Goal: Information Seeking & Learning: Learn about a topic

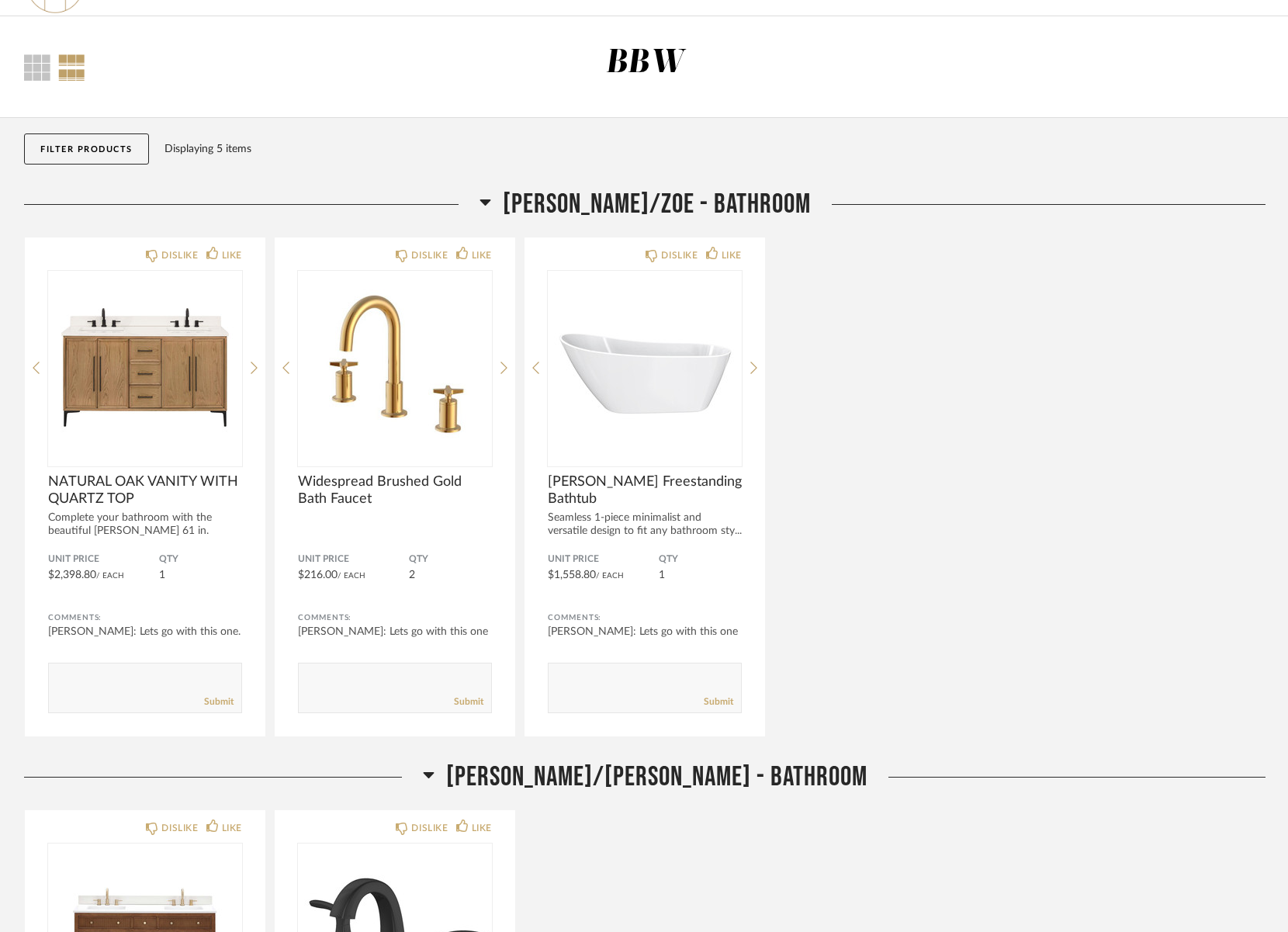
scroll to position [30, 0]
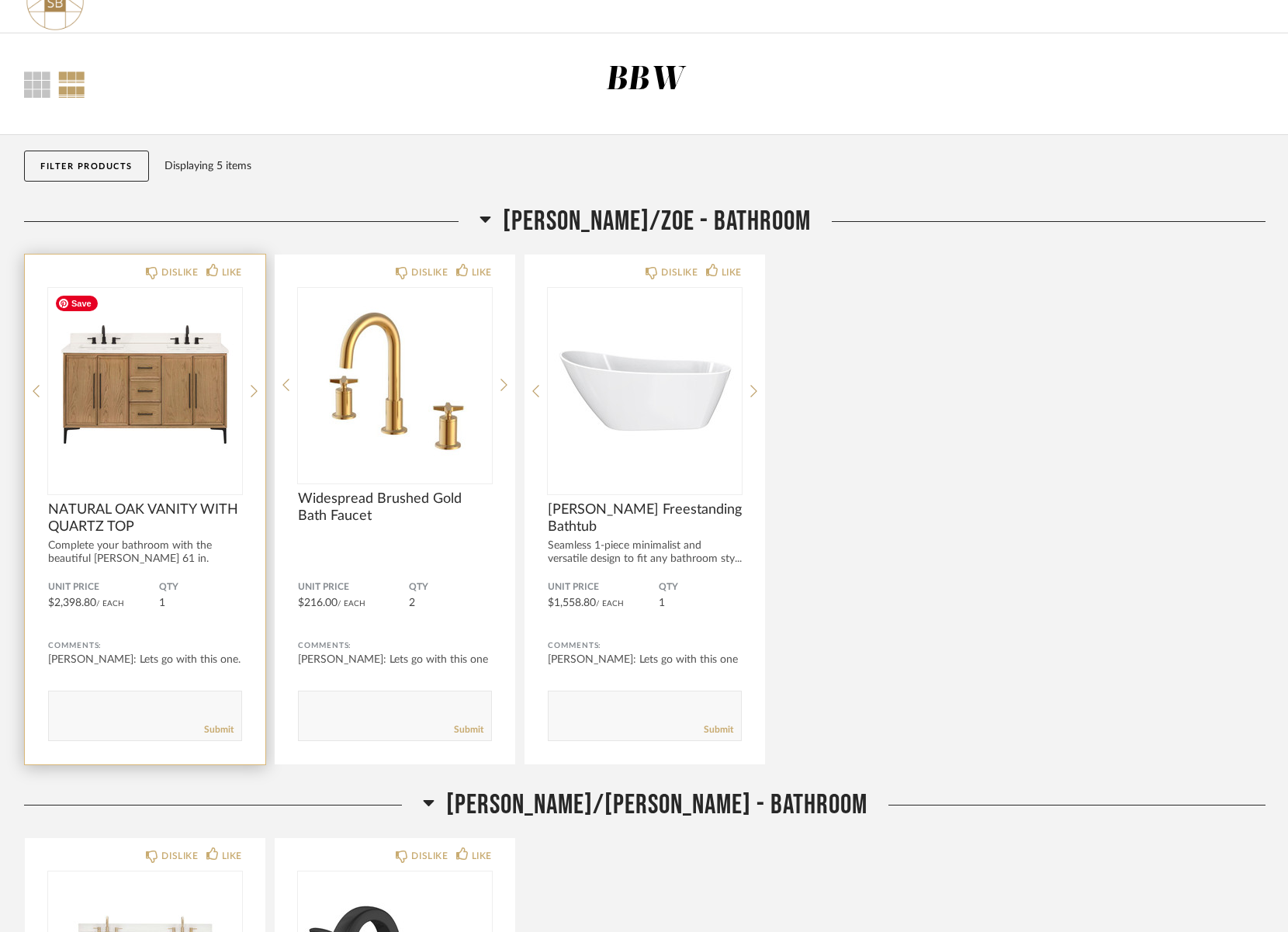
click at [0, 0] on img at bounding box center [0, 0] width 0 height 0
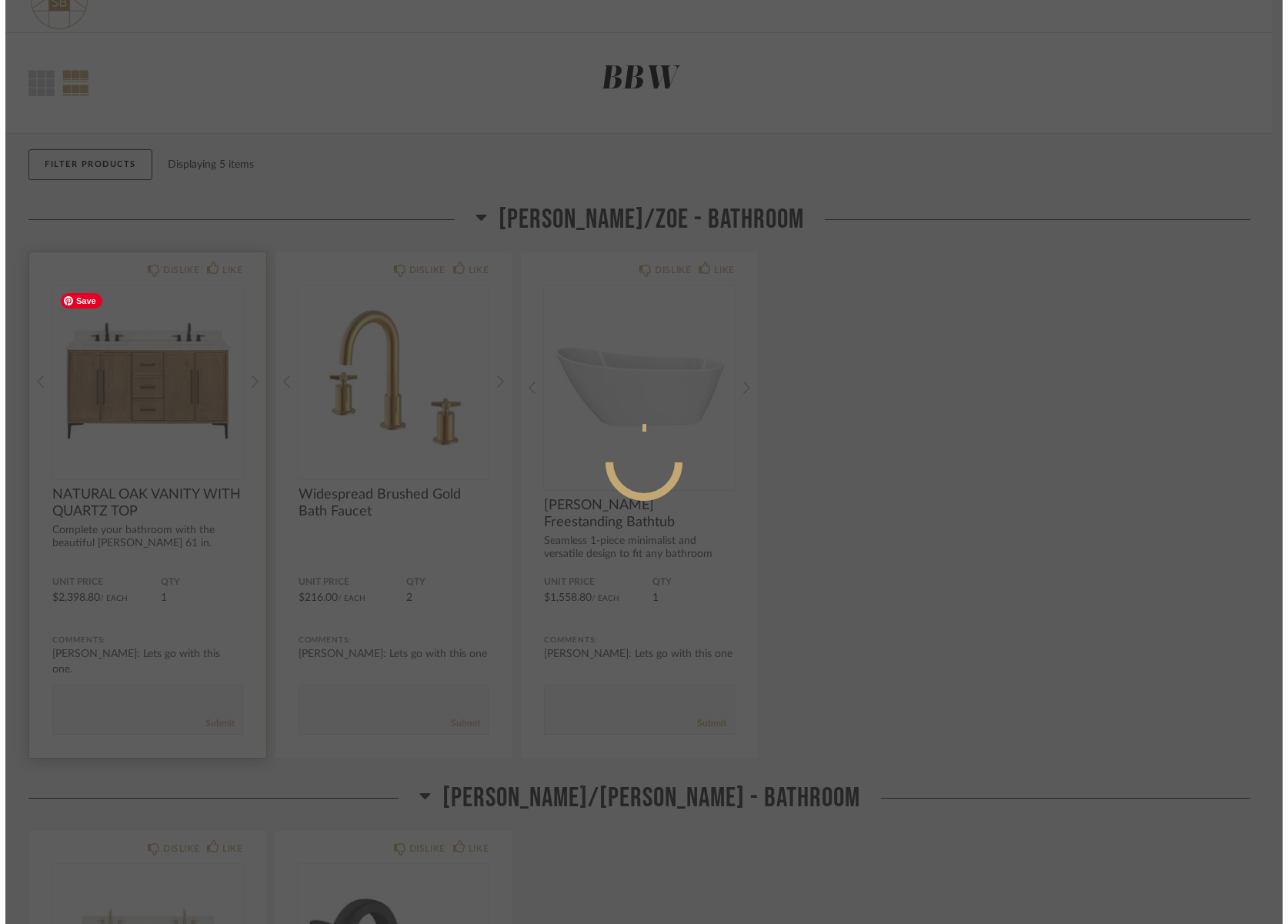
scroll to position [0, 0]
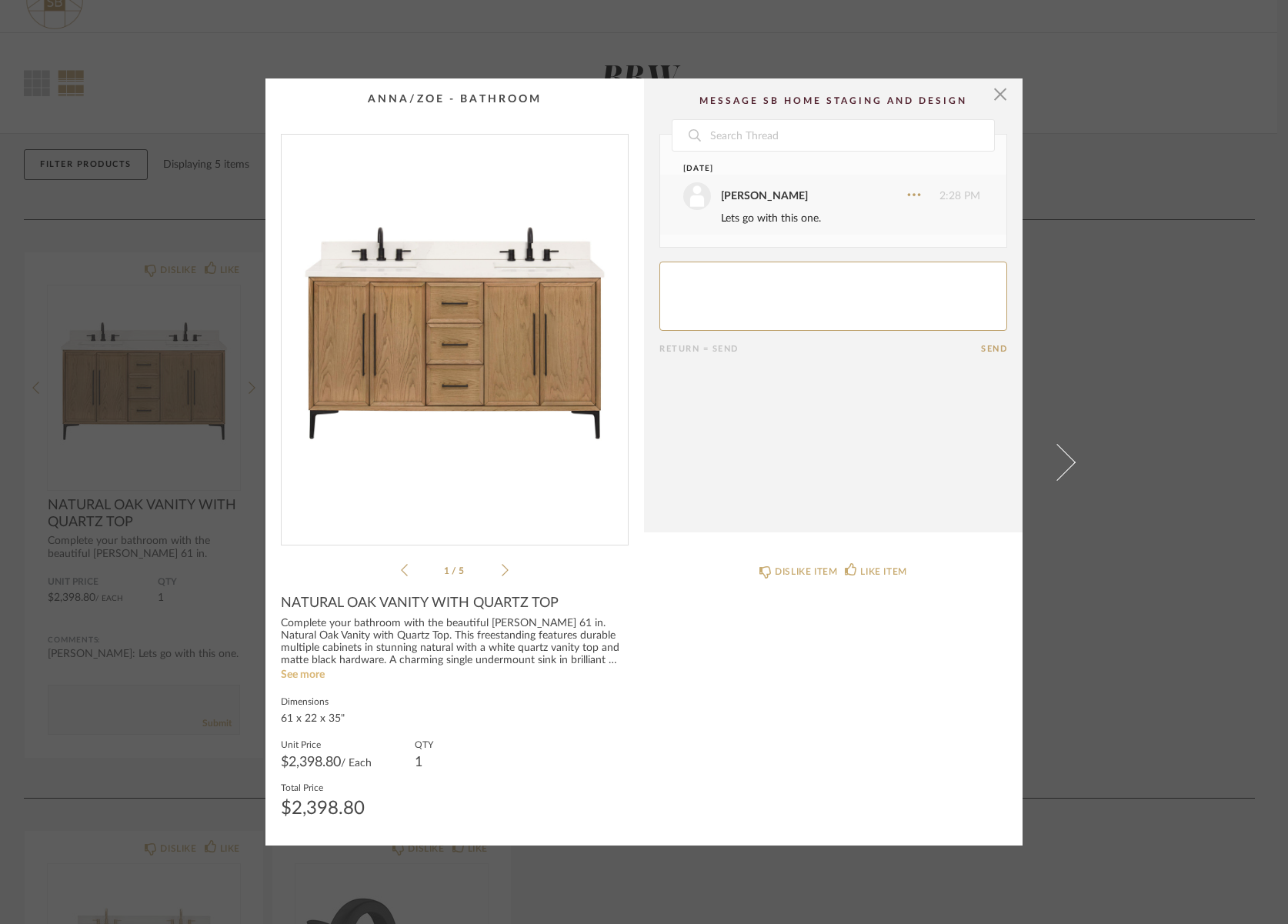
click at [308, 671] on link "See more" at bounding box center [303, 674] width 44 height 11
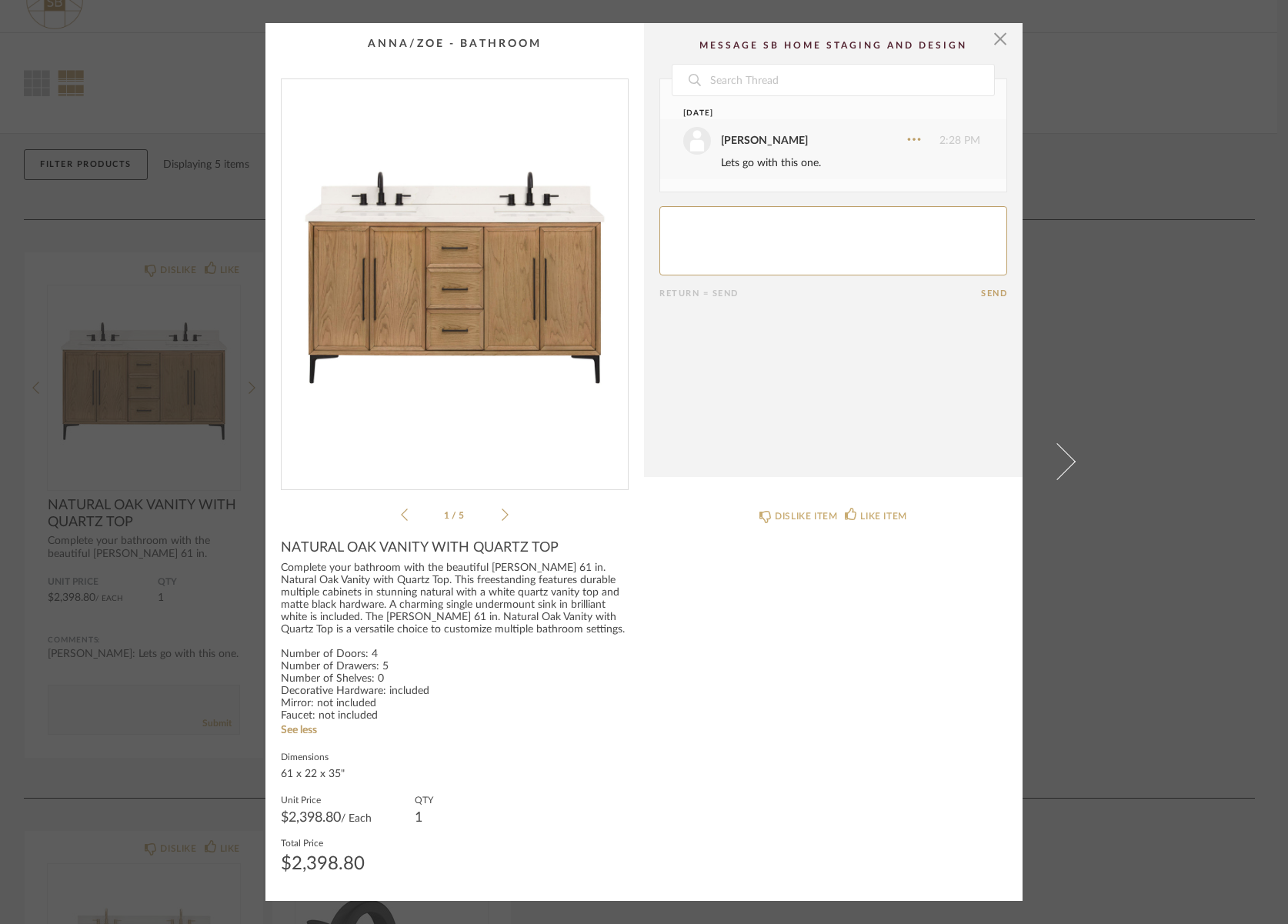
click at [502, 512] on icon at bounding box center [505, 514] width 7 height 14
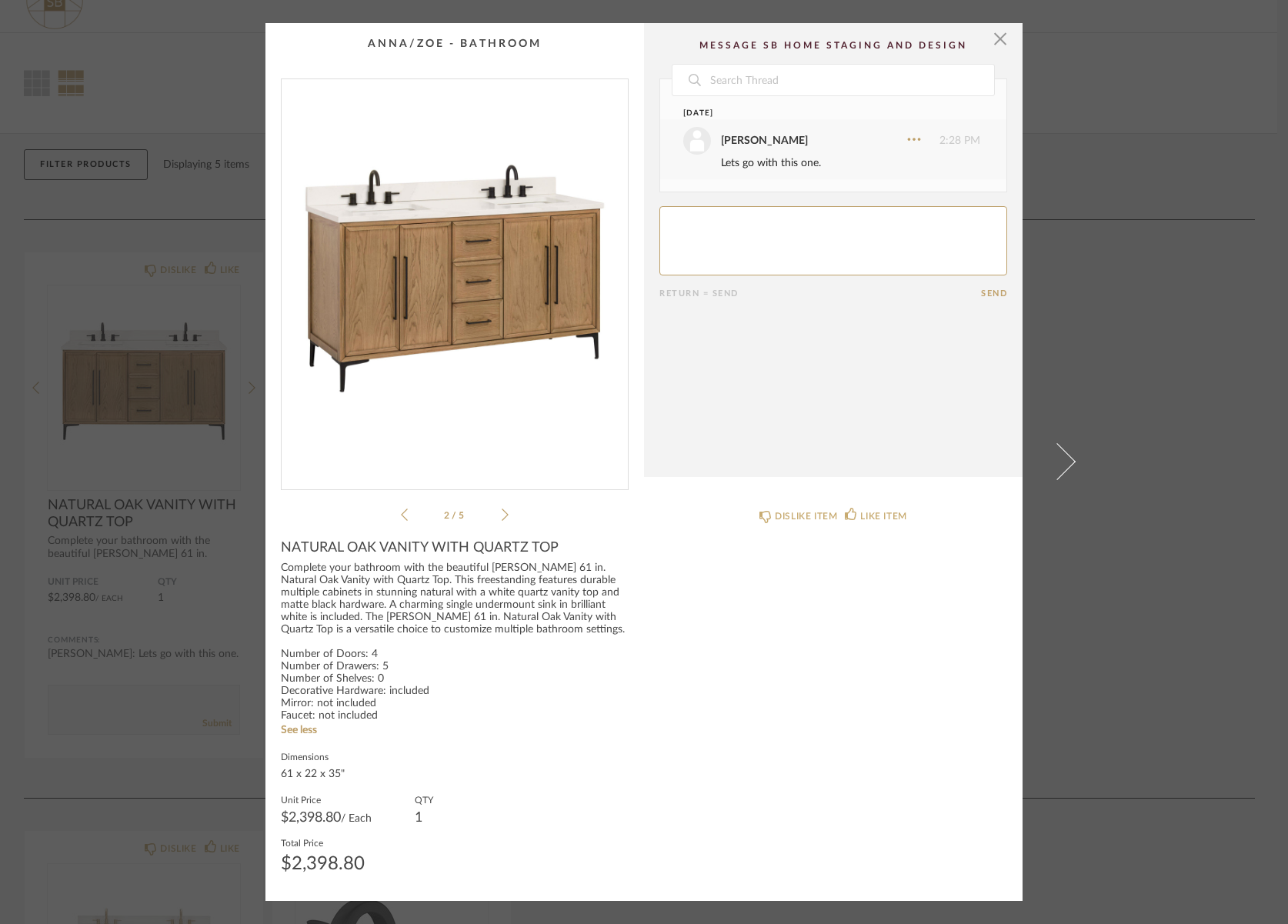
click at [502, 512] on icon at bounding box center [505, 514] width 7 height 14
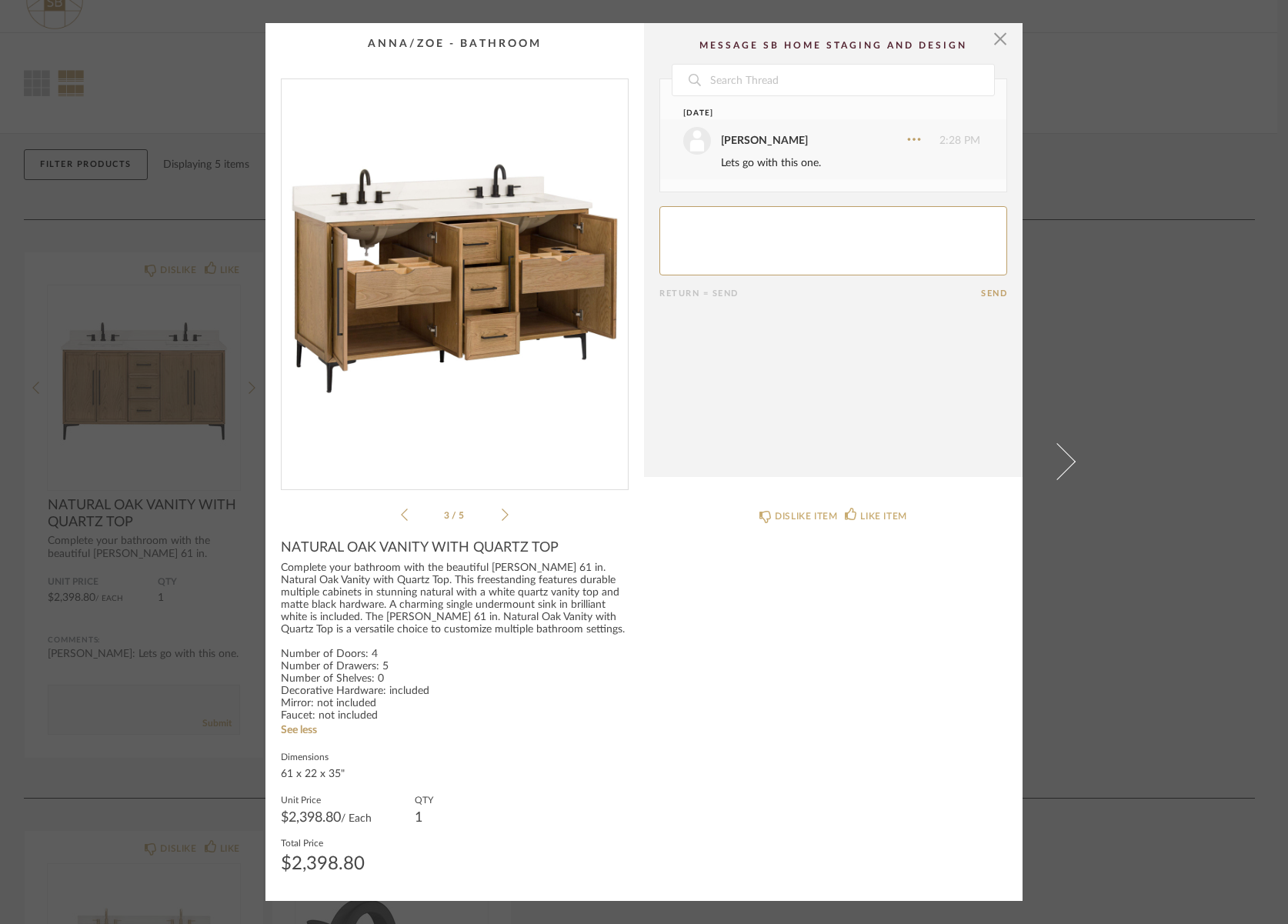
click at [502, 512] on icon at bounding box center [505, 514] width 7 height 14
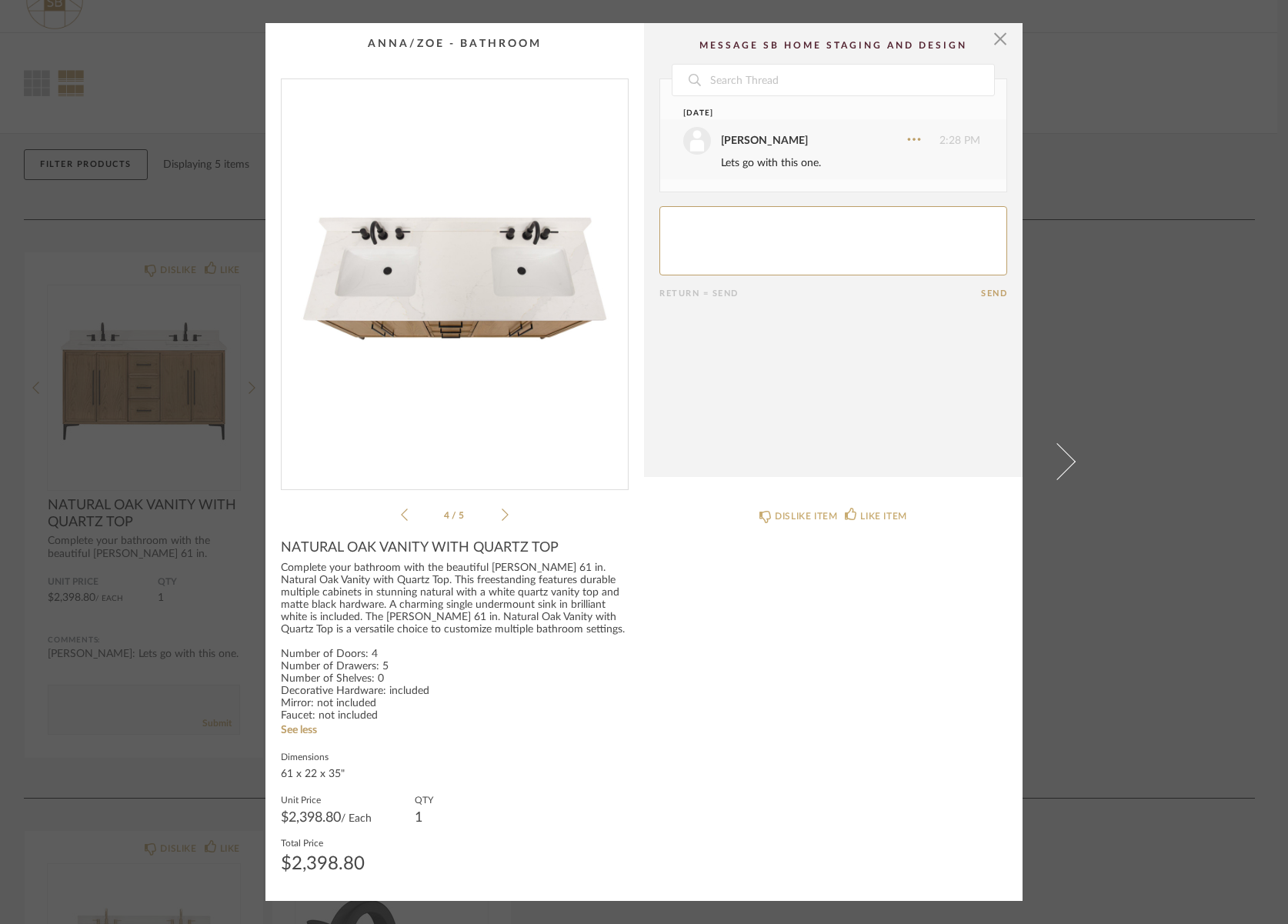
click at [502, 512] on icon at bounding box center [505, 514] width 7 height 14
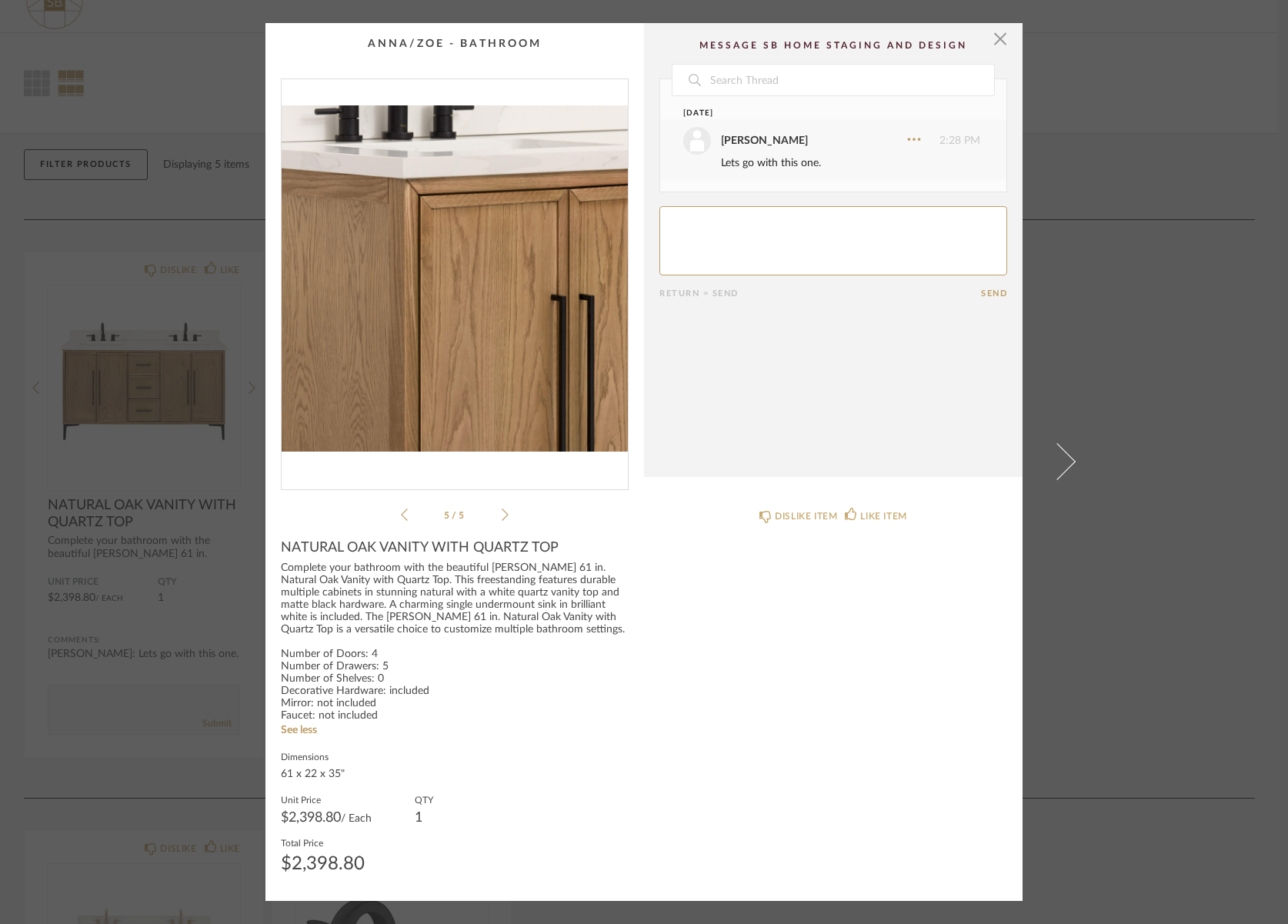
click at [502, 512] on icon at bounding box center [505, 514] width 7 height 14
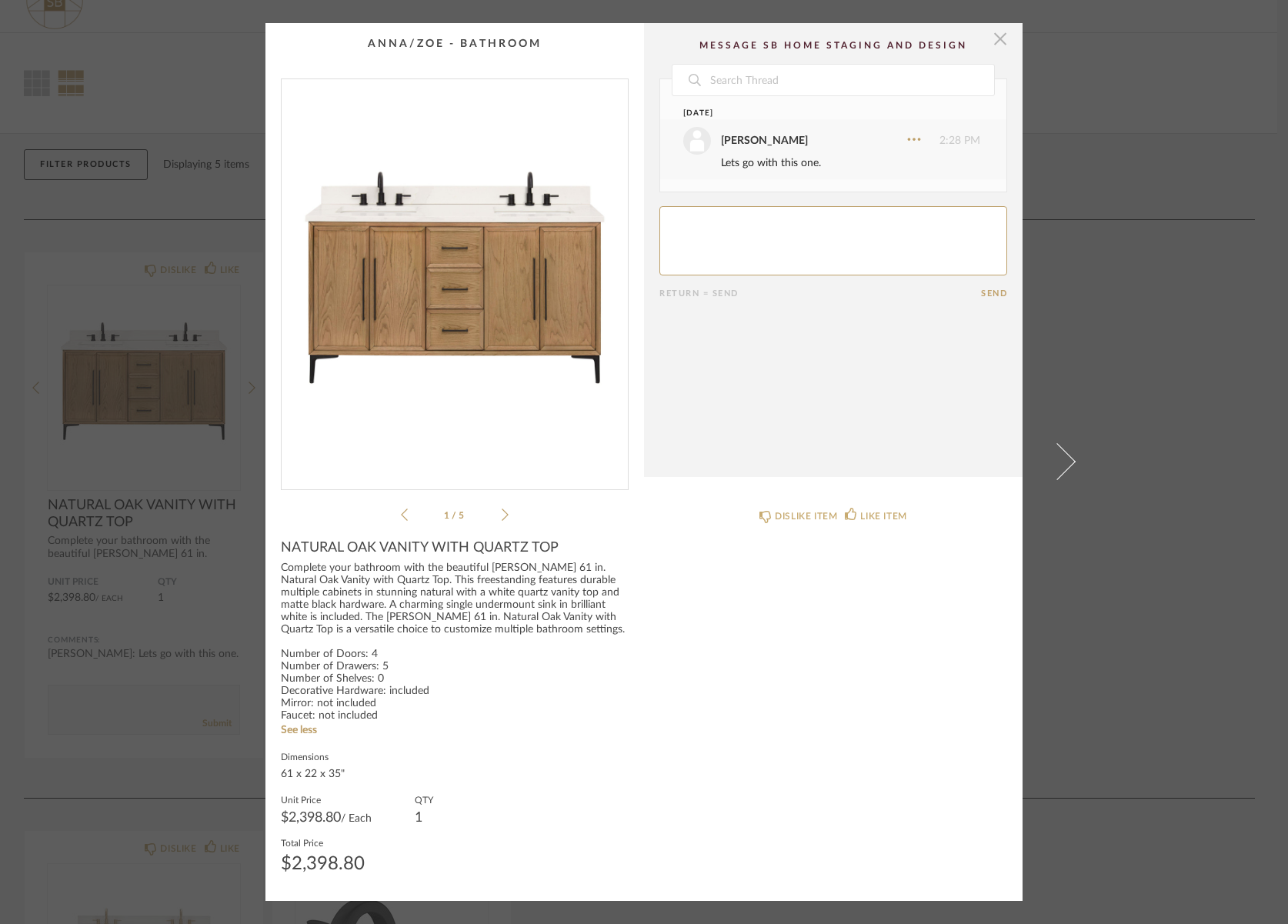
click at [997, 35] on span "button" at bounding box center [999, 37] width 31 height 31
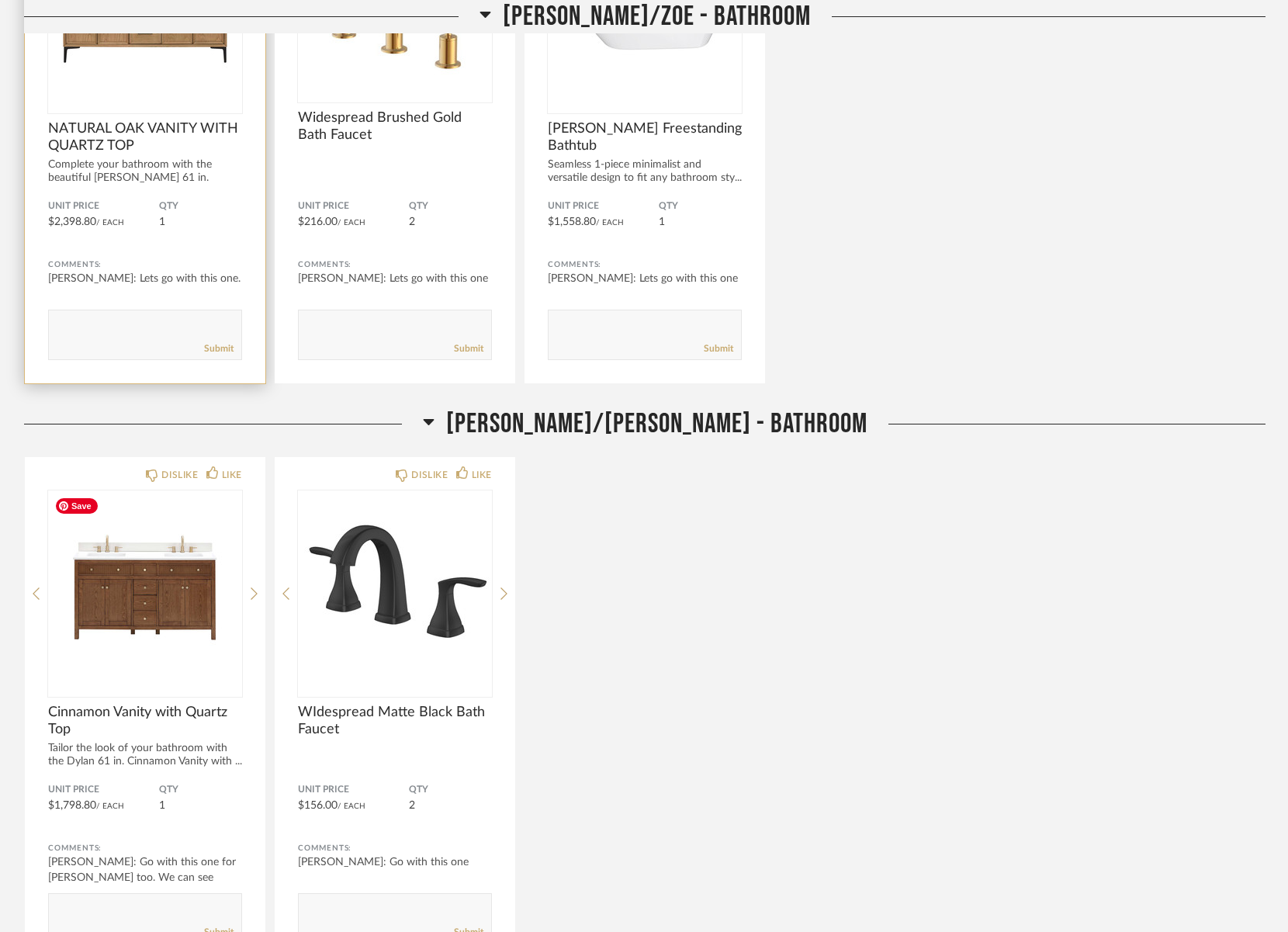
scroll to position [440, 0]
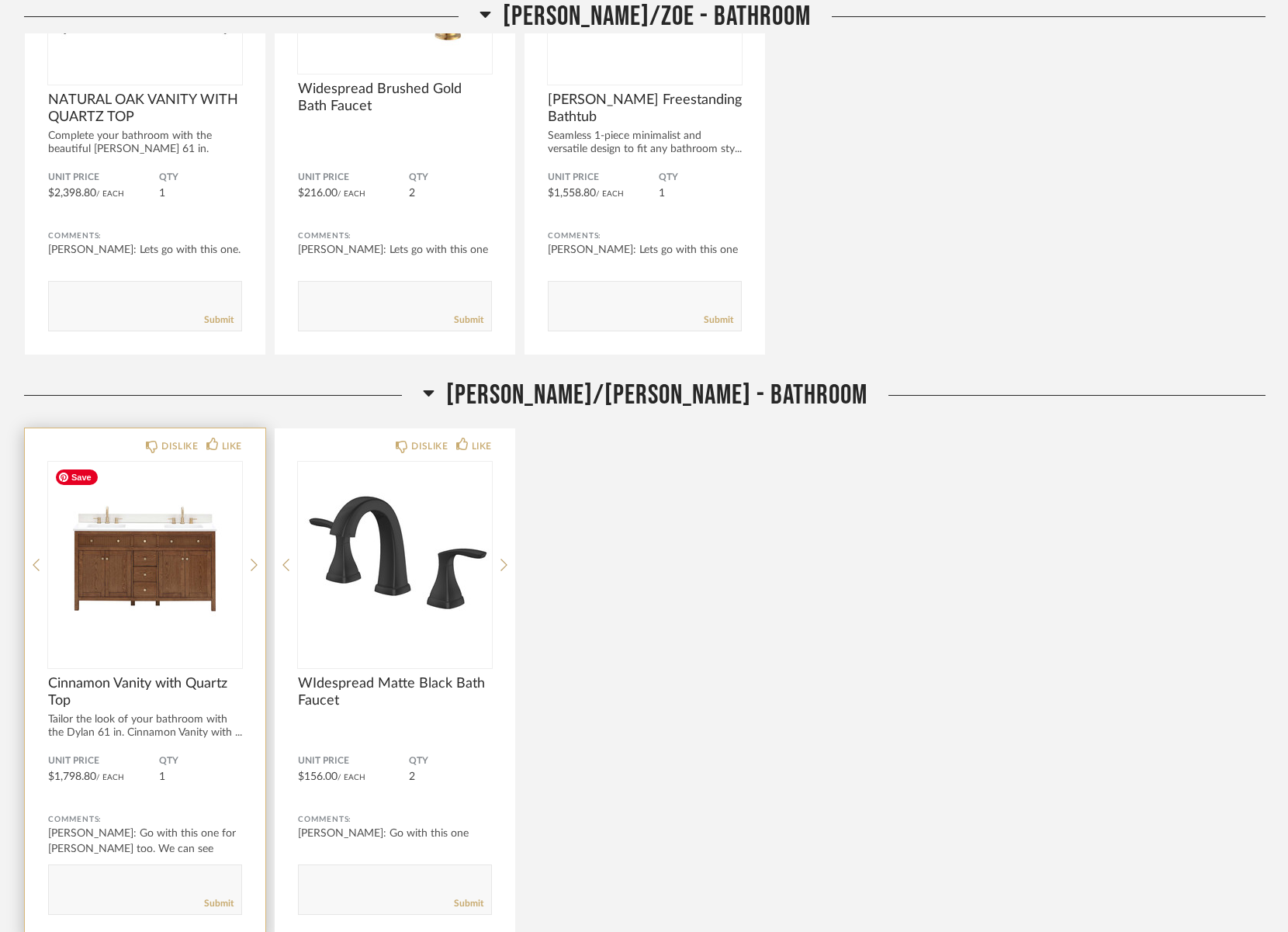
click at [182, 582] on img "0" at bounding box center [144, 558] width 194 height 194
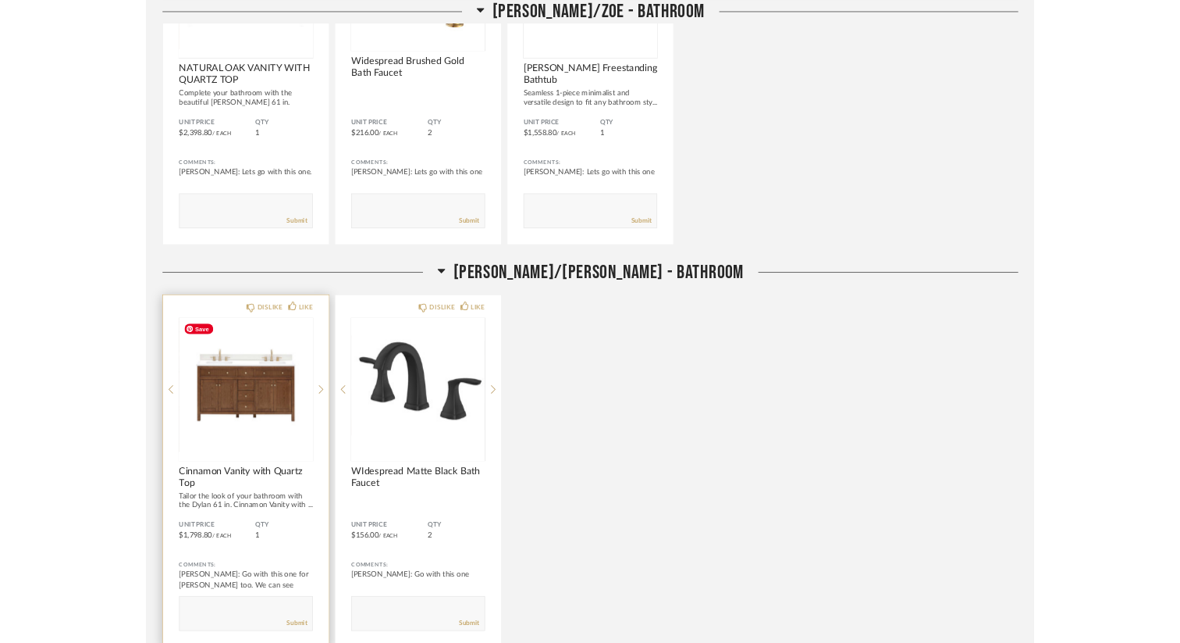
scroll to position [0, 0]
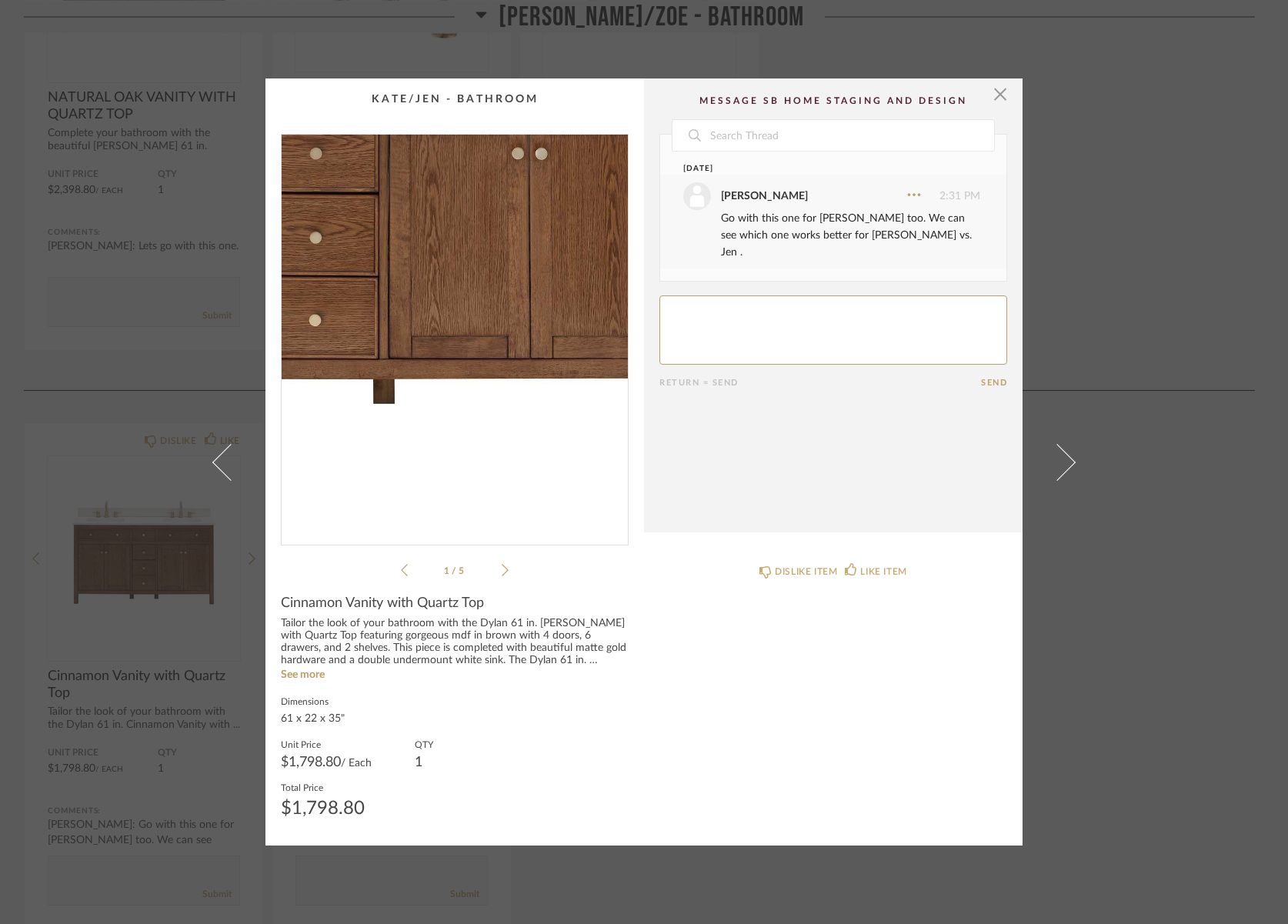
click at [496, 394] on img "0" at bounding box center [454, 334] width 346 height 398
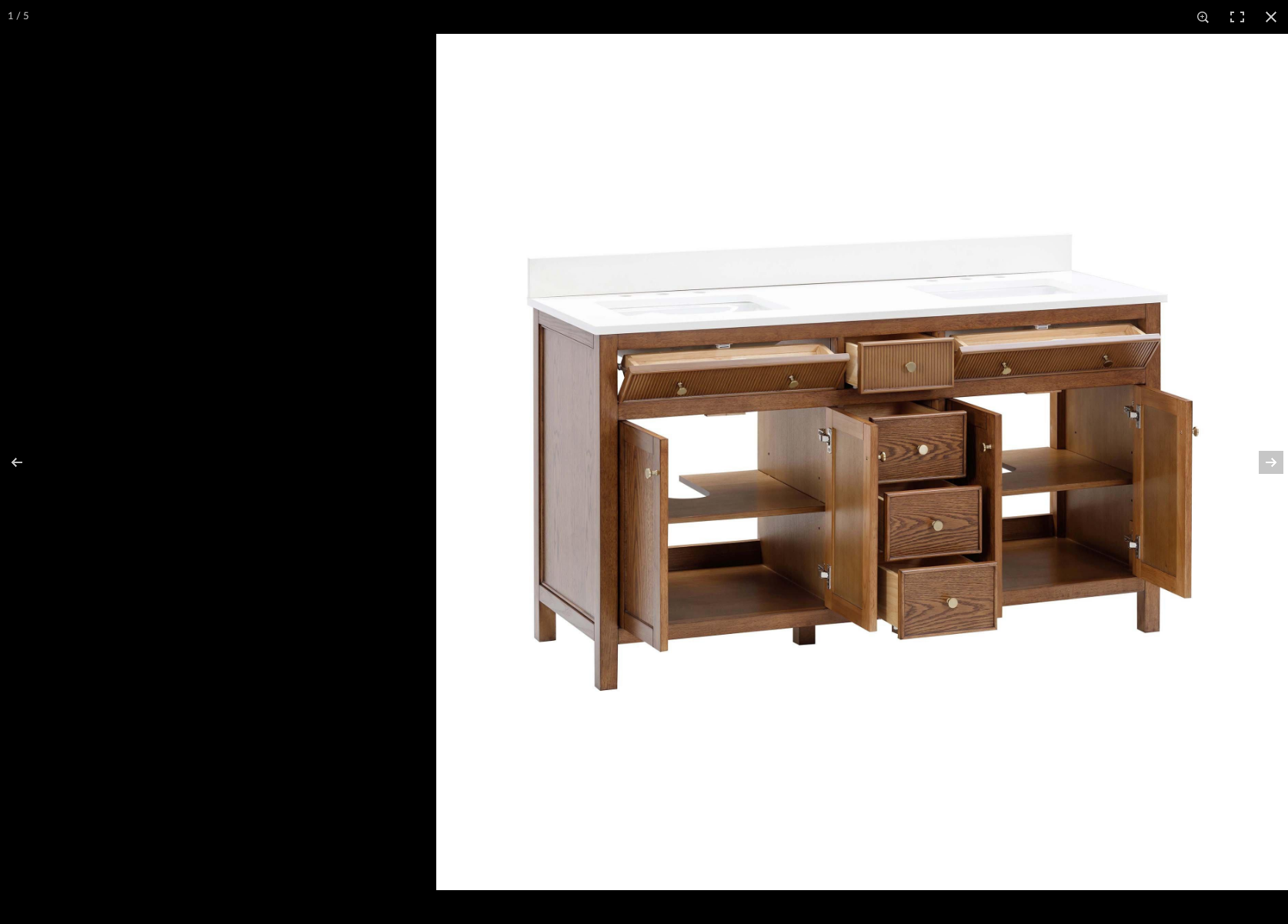
click at [0, 486] on html "Thumbnail View Full View BBW Filter Items Category Bath (3) Architectural Eleme…" at bounding box center [644, 25] width 1288 height 924
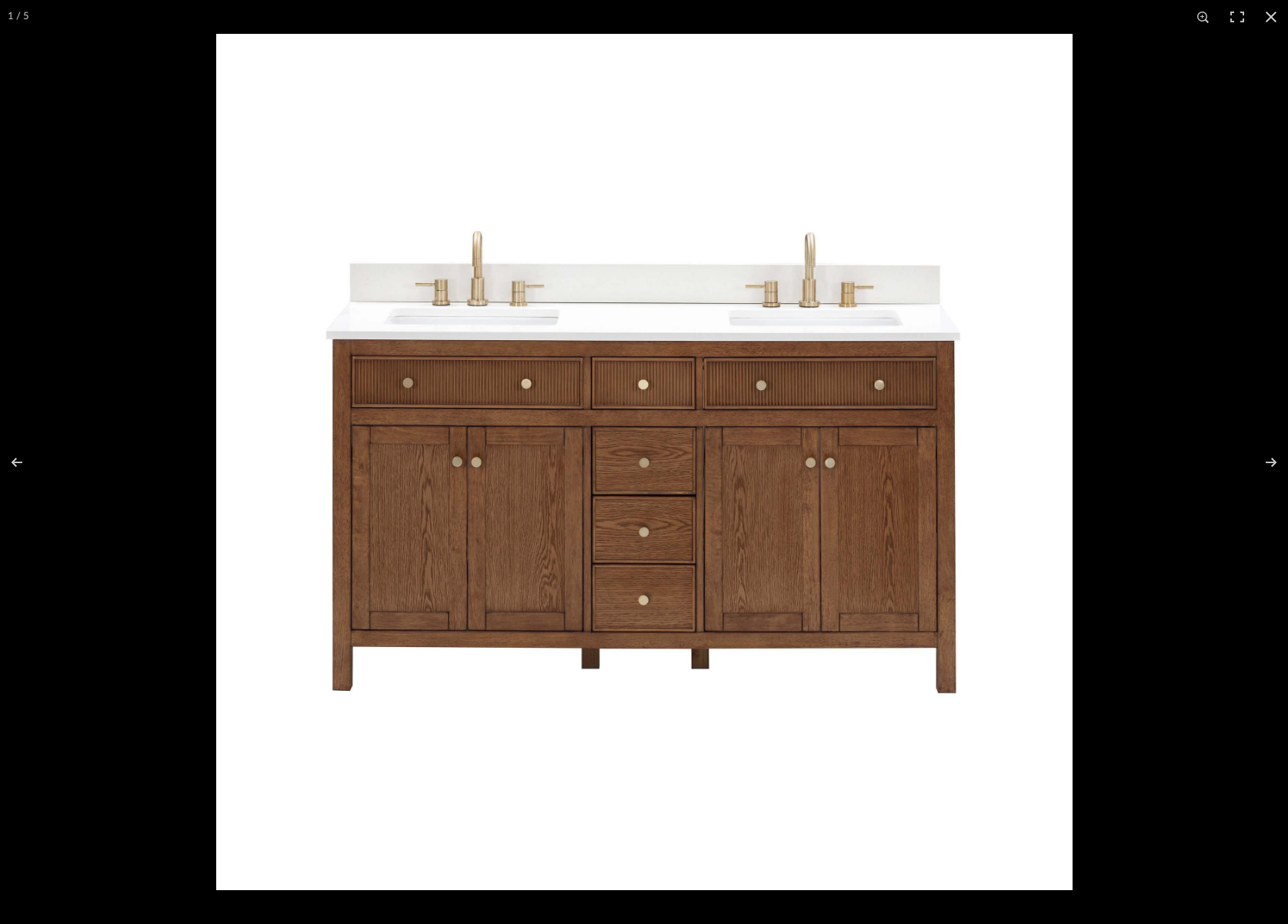
click at [518, 468] on img at bounding box center [644, 461] width 856 height 856
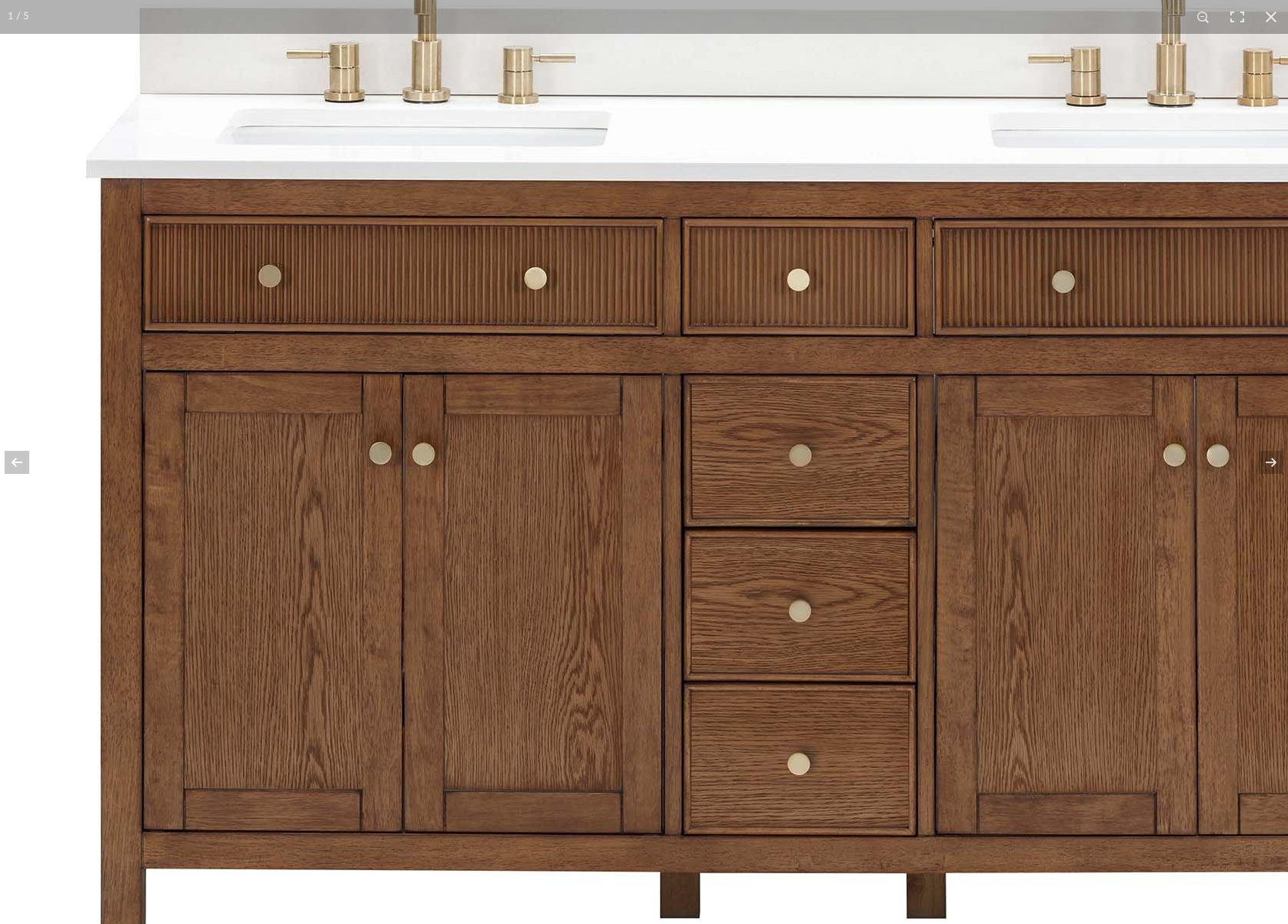
click at [518, 468] on img at bounding box center [801, 454] width 1924 height 1923
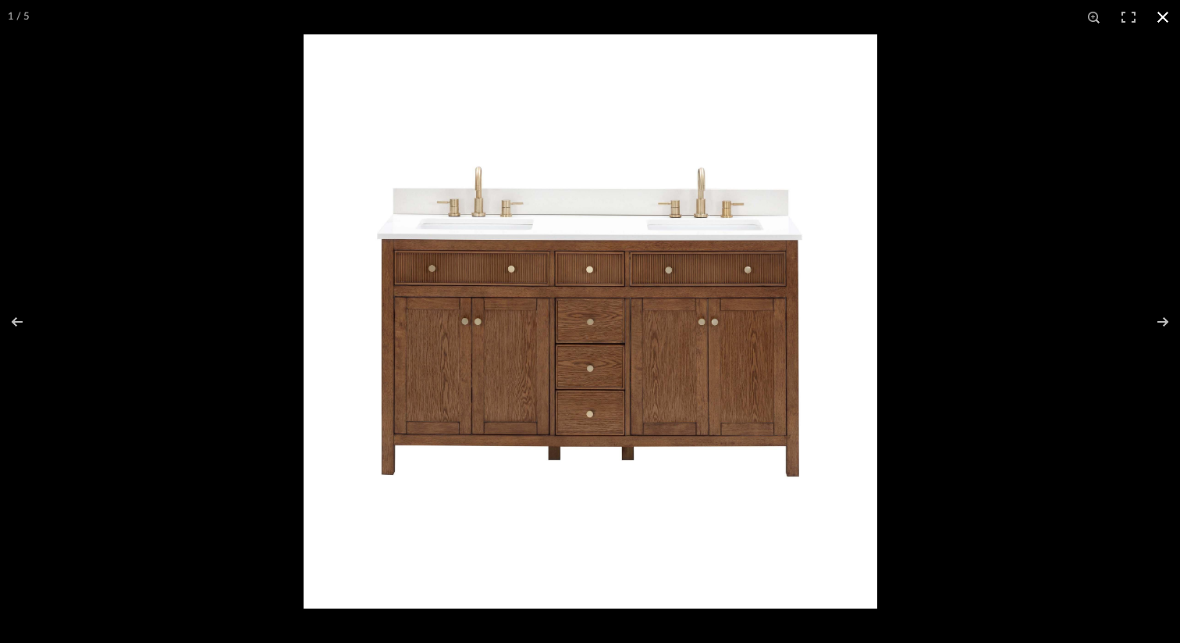
click at [1159, 13] on button at bounding box center [1163, 17] width 34 height 34
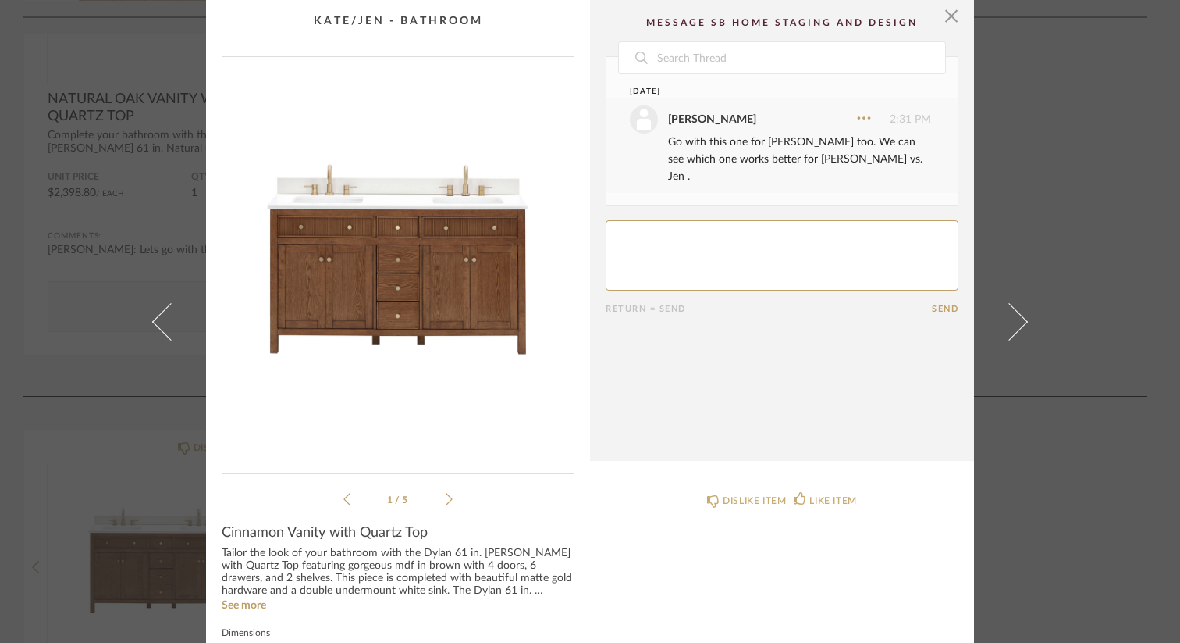
click at [1072, 131] on div "× 1 / 5 Date [DATE] [PERSON_NAME] 2:31 PM Go with this one for [PERSON_NAME] to…" at bounding box center [590, 321] width 1180 height 643
